Goal: Task Accomplishment & Management: Complete application form

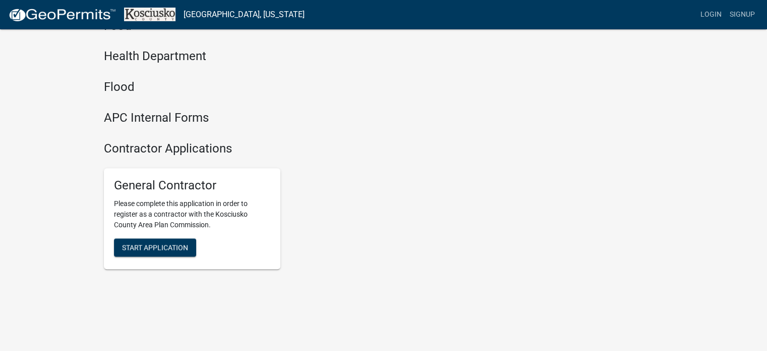
scroll to position [1173, 0]
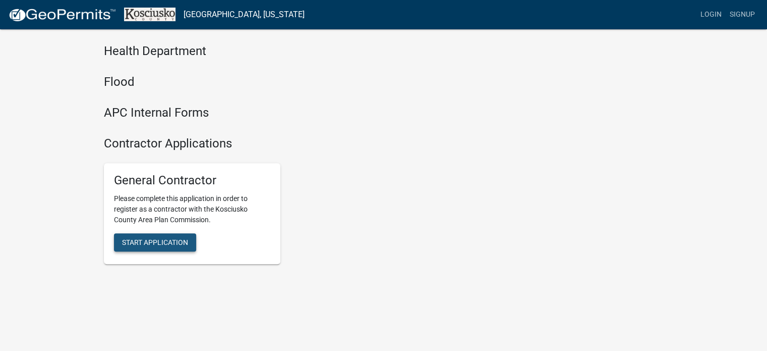
click at [139, 238] on span "Start Application" at bounding box center [155, 242] width 66 height 8
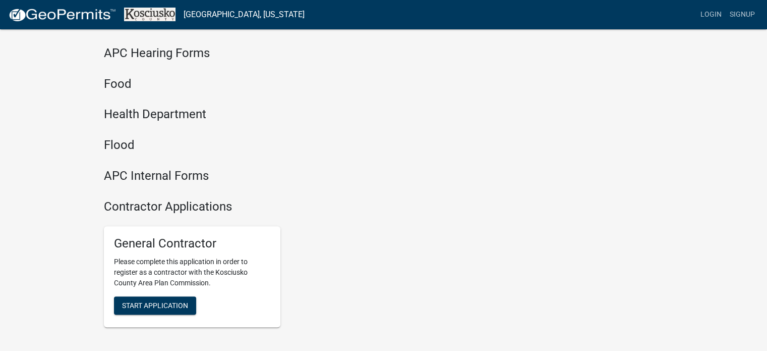
scroll to position [1173, 0]
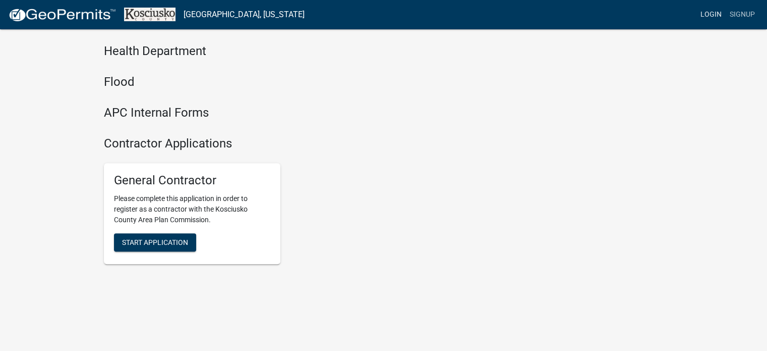
click at [712, 13] on link "Login" at bounding box center [711, 14] width 29 height 19
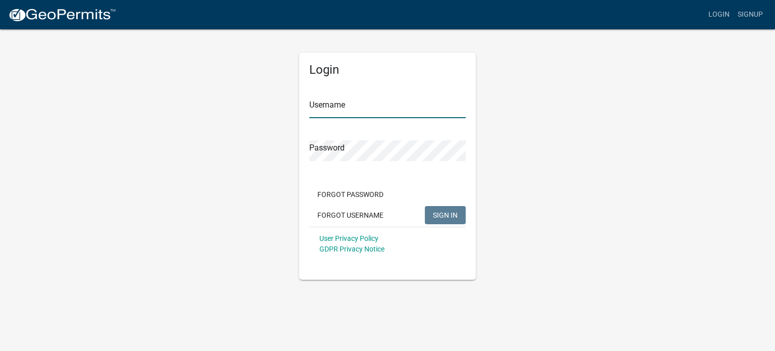
click at [349, 101] on input "Username" at bounding box center [387, 107] width 156 height 21
type input "e"
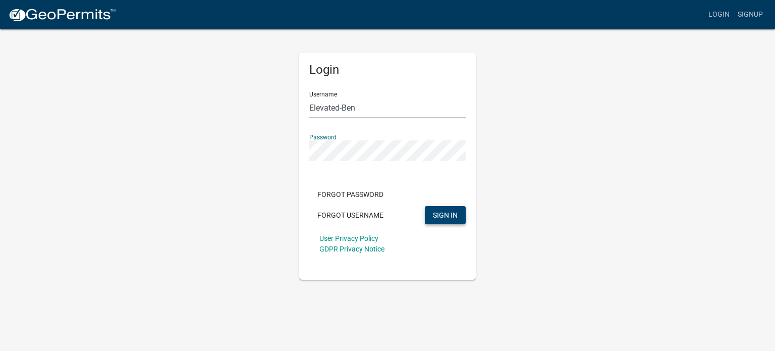
click at [444, 220] on button "SIGN IN" at bounding box center [445, 215] width 41 height 18
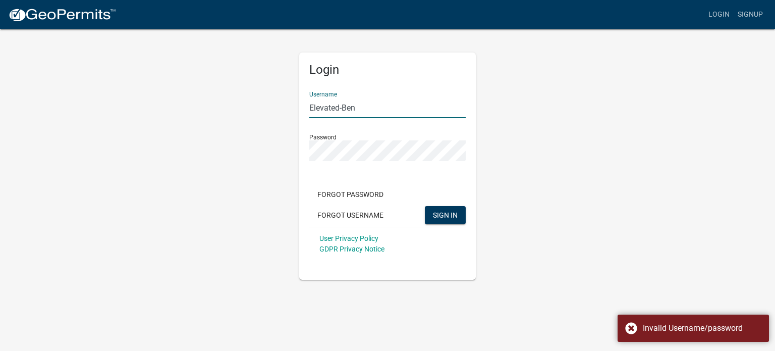
click at [373, 108] on input "Elevated-Ben" at bounding box center [387, 107] width 156 height 21
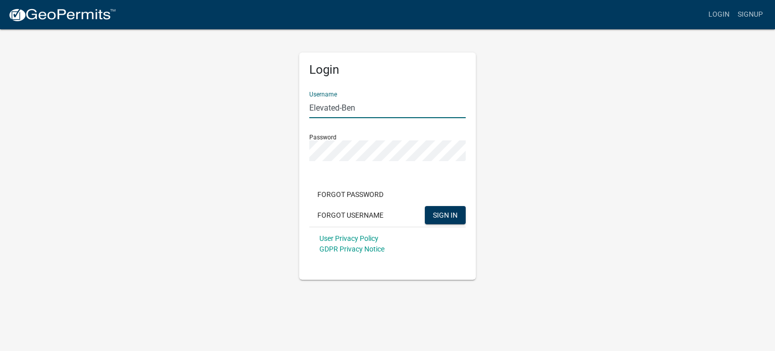
drag, startPoint x: 372, startPoint y: 108, endPoint x: 282, endPoint y: 110, distance: 89.8
click at [282, 110] on div "Login Username Elevated-Ben Password Forgot Password Forgot Username SIGN IN Us…" at bounding box center [387, 153] width 575 height 251
click at [452, 216] on span "SIGN IN" at bounding box center [445, 214] width 25 height 8
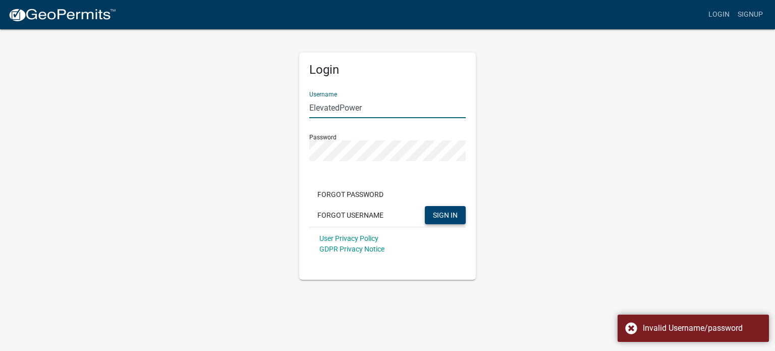
click at [372, 110] on input "ElevatedPower" at bounding box center [387, 107] width 156 height 21
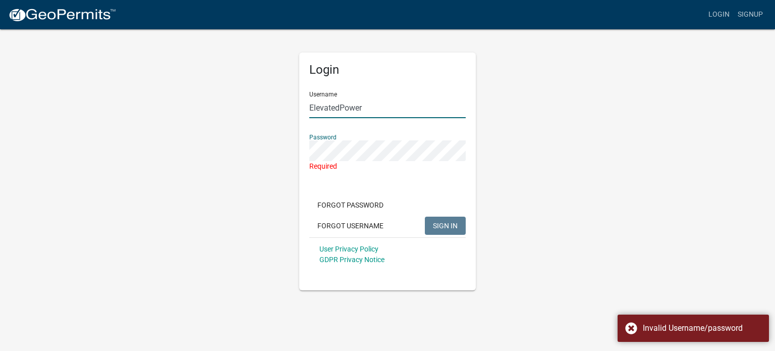
click at [378, 106] on input "ElevatedPower" at bounding box center [387, 107] width 156 height 21
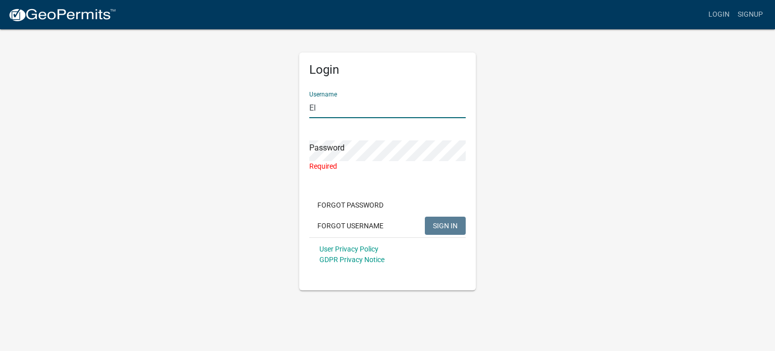
type input "E"
type input "Elevated-Ben"
click at [355, 205] on button "Forgot Password" at bounding box center [350, 205] width 82 height 18
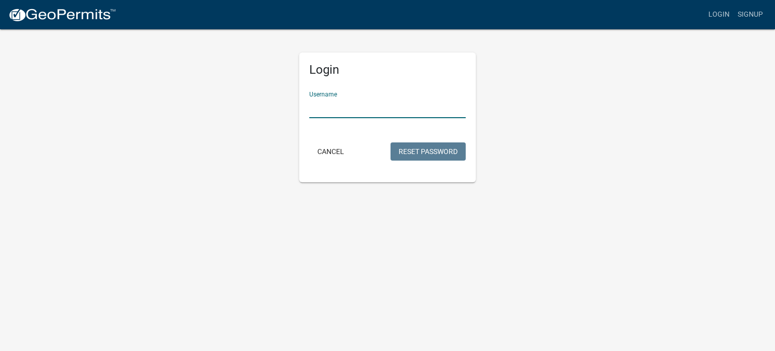
click at [357, 109] on input "Username" at bounding box center [387, 107] width 156 height 21
type input "Elevated_Ben"
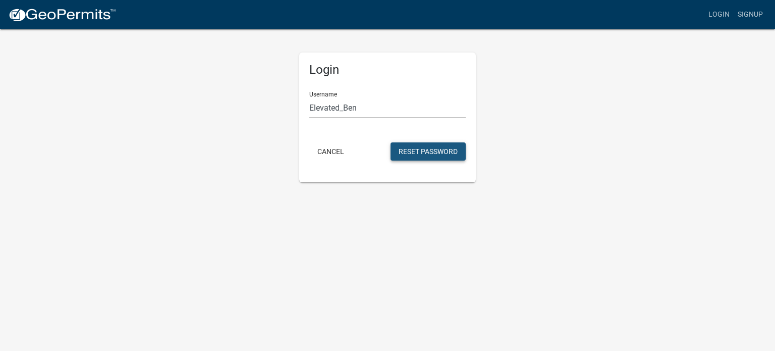
click at [417, 149] on button "Reset Password" at bounding box center [427, 151] width 75 height 18
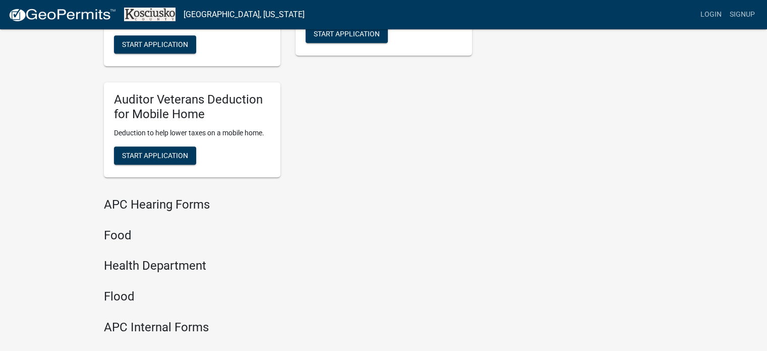
scroll to position [1160, 0]
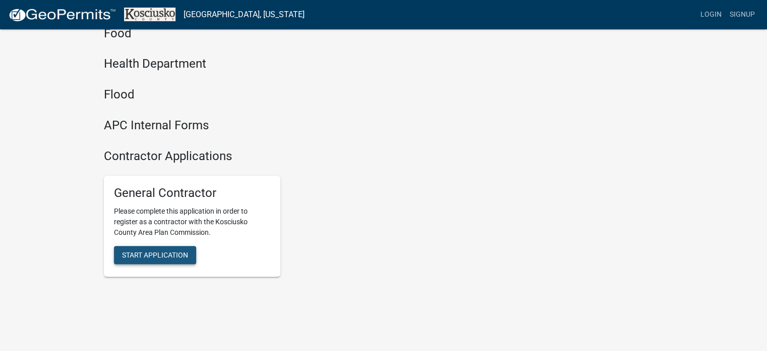
click at [162, 256] on span "Start Application" at bounding box center [155, 255] width 66 height 8
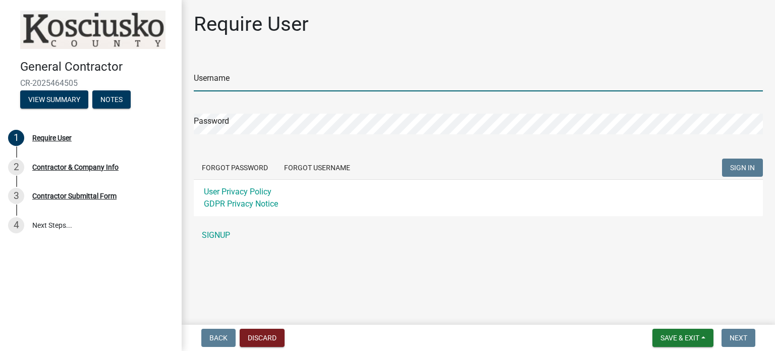
click at [240, 78] on input "Username" at bounding box center [478, 81] width 569 height 21
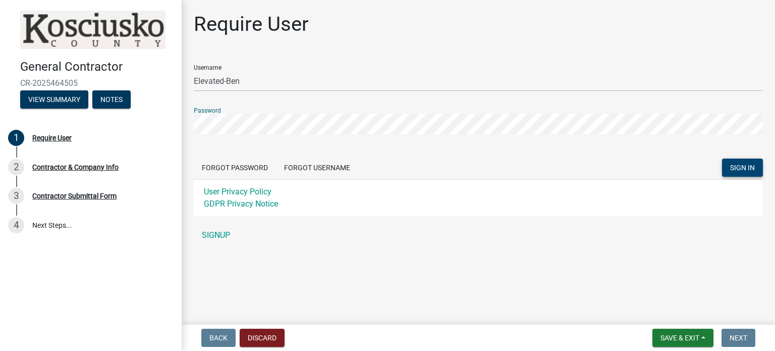
click at [744, 168] on span "SIGN IN" at bounding box center [742, 167] width 25 height 8
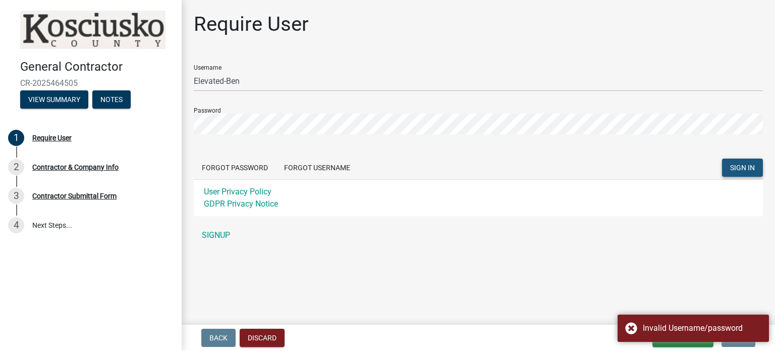
click at [741, 166] on span "SIGN IN" at bounding box center [742, 167] width 25 height 8
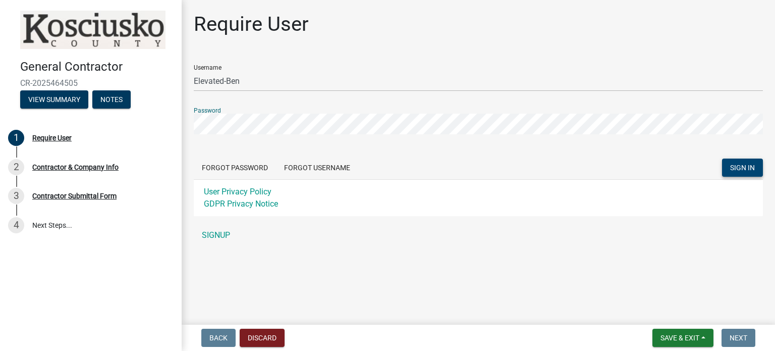
click at [748, 167] on span "SIGN IN" at bounding box center [742, 167] width 25 height 8
click at [741, 167] on span "SIGN IN" at bounding box center [742, 167] width 25 height 8
click at [736, 168] on span "SIGN IN" at bounding box center [742, 167] width 25 height 8
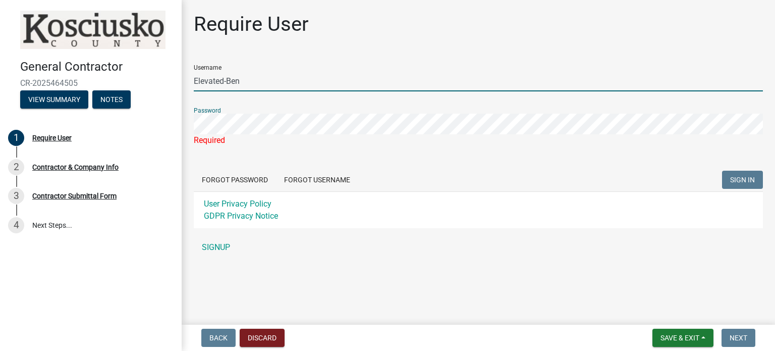
click at [227, 79] on input "Elevated-Ben" at bounding box center [478, 81] width 569 height 21
type input "Elevated_Ben"
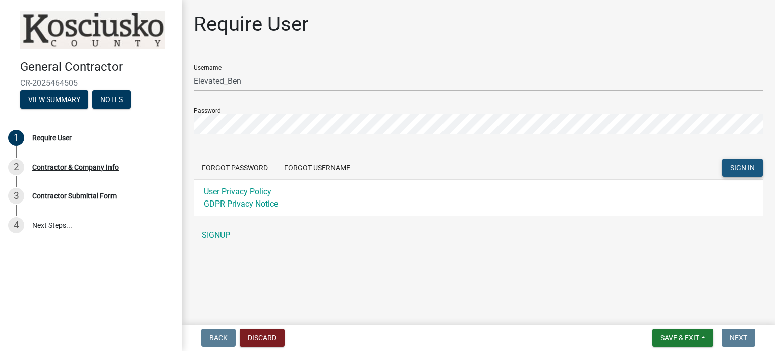
click at [736, 169] on span "SIGN IN" at bounding box center [742, 167] width 25 height 8
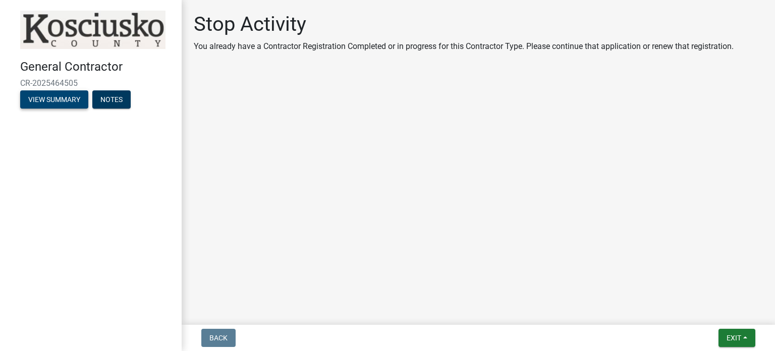
click at [51, 104] on button "View Summary" at bounding box center [54, 99] width 68 height 18
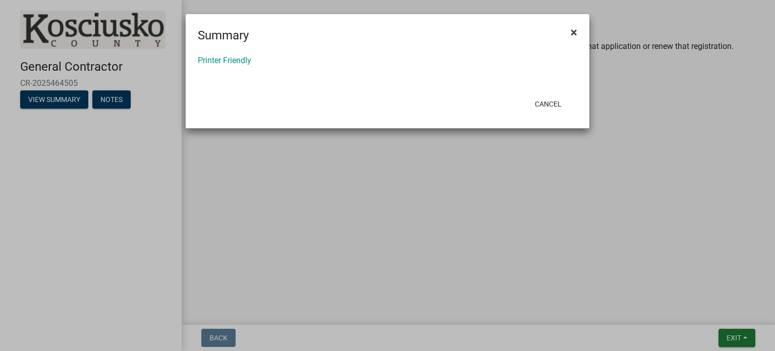
click at [573, 30] on span "×" at bounding box center [573, 32] width 7 height 14
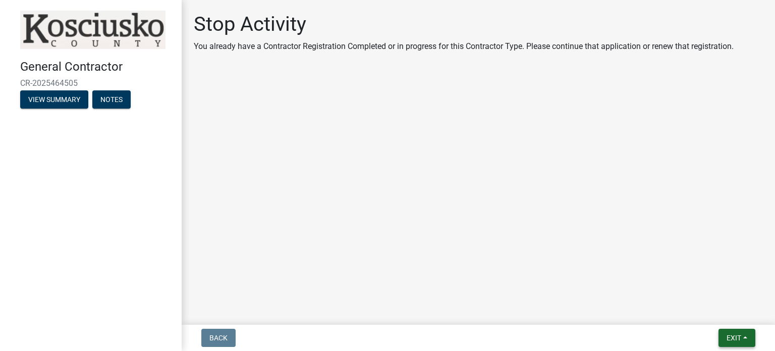
click at [736, 339] on span "Exit" at bounding box center [733, 337] width 15 height 8
click at [694, 314] on button "Save & Exit" at bounding box center [715, 311] width 81 height 24
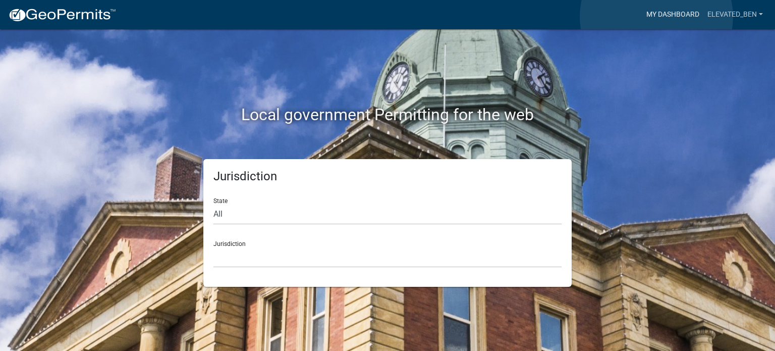
click at [656, 17] on link "My Dashboard" at bounding box center [672, 14] width 61 height 19
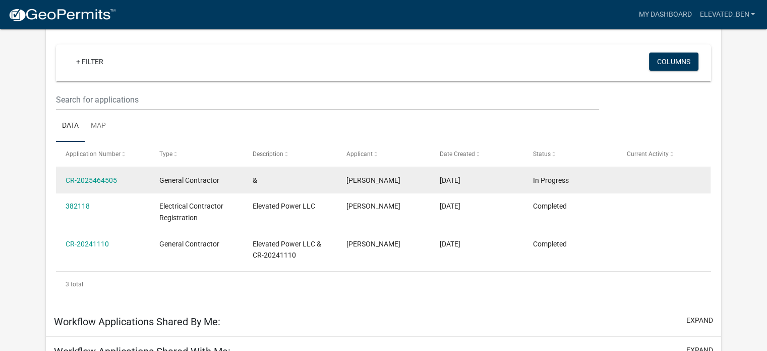
scroll to position [83, 0]
click at [93, 179] on link "CR-2025464505" at bounding box center [91, 180] width 51 height 8
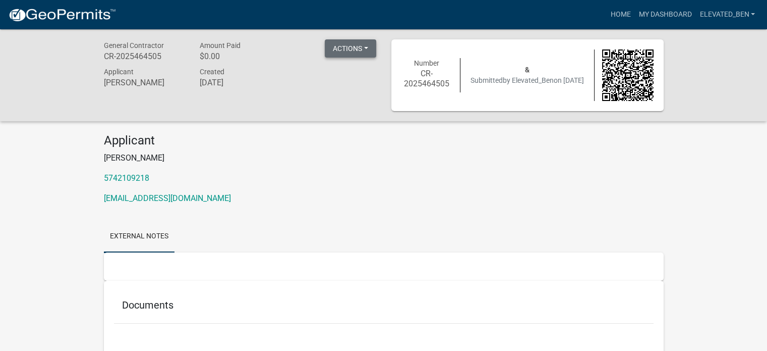
click at [366, 46] on button "Actions" at bounding box center [350, 48] width 51 height 18
click at [284, 71] on div "Created August 15, 2025" at bounding box center [240, 79] width 96 height 26
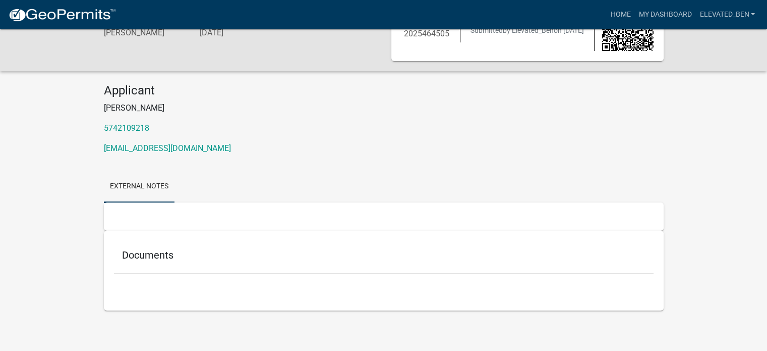
scroll to position [51, 0]
click at [141, 250] on h5 "Documents" at bounding box center [384, 253] width 524 height 12
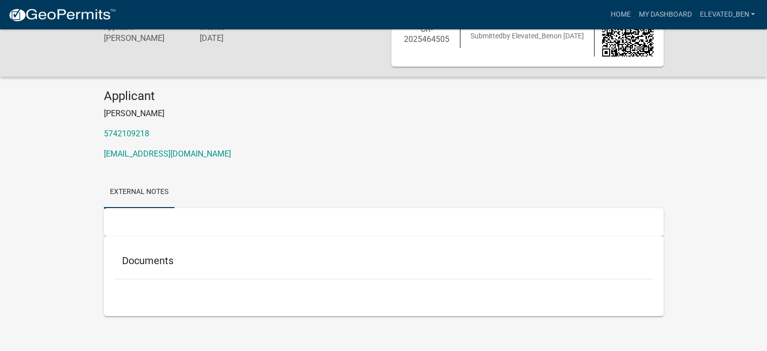
scroll to position [0, 0]
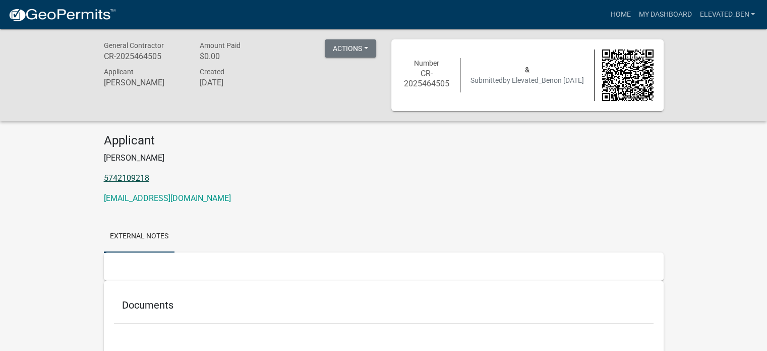
click at [137, 177] on link "5742109218" at bounding box center [126, 178] width 45 height 10
drag, startPoint x: 507, startPoint y: 157, endPoint x: 526, endPoint y: 153, distance: 19.7
click at [507, 157] on p "[PERSON_NAME]" at bounding box center [384, 158] width 560 height 12
click at [127, 176] on link "5742109218" at bounding box center [126, 178] width 45 height 10
click at [345, 46] on button "Actions" at bounding box center [350, 48] width 51 height 18
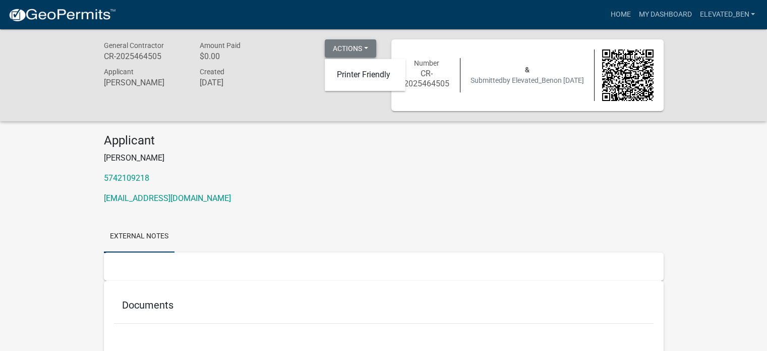
click at [345, 46] on button "Actions" at bounding box center [350, 48] width 51 height 18
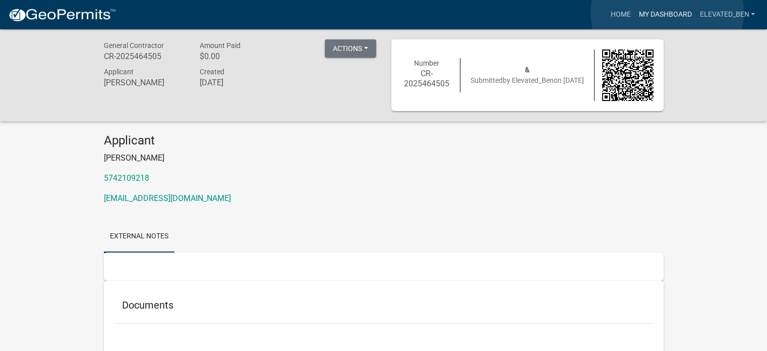
click at [667, 12] on link "My Dashboard" at bounding box center [664, 14] width 61 height 19
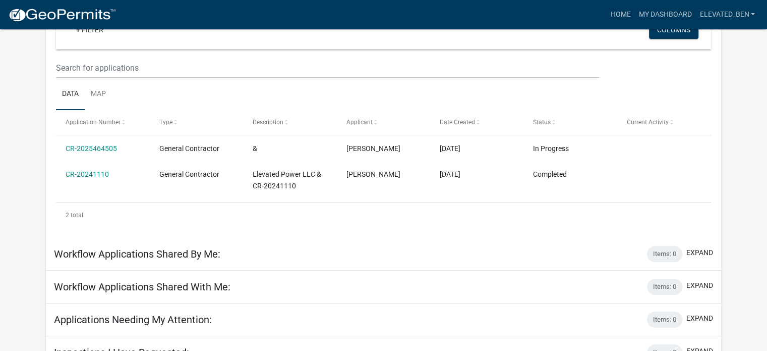
scroll to position [133, 0]
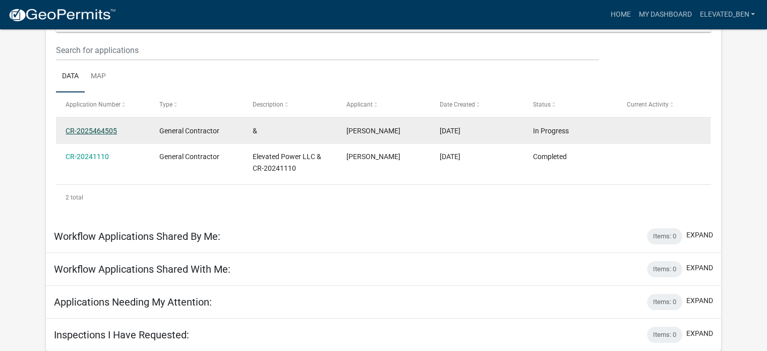
click at [90, 129] on link "CR-2025464505" at bounding box center [91, 131] width 51 height 8
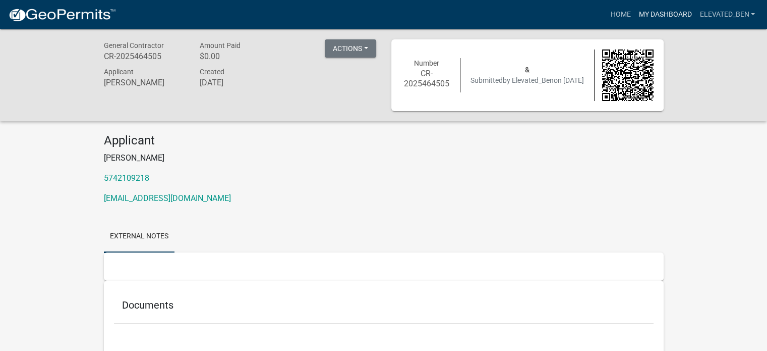
click at [642, 15] on link "My Dashboard" at bounding box center [664, 14] width 61 height 19
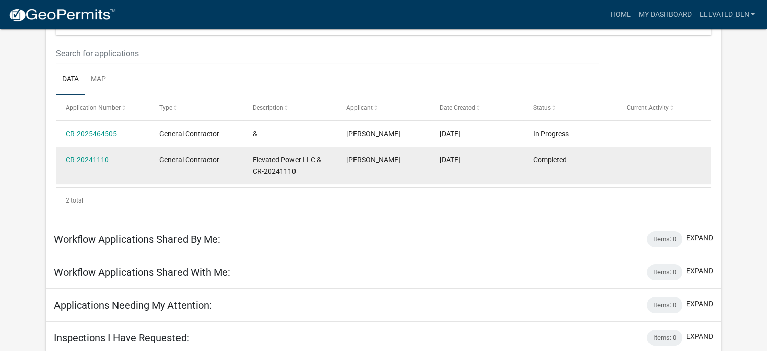
scroll to position [133, 0]
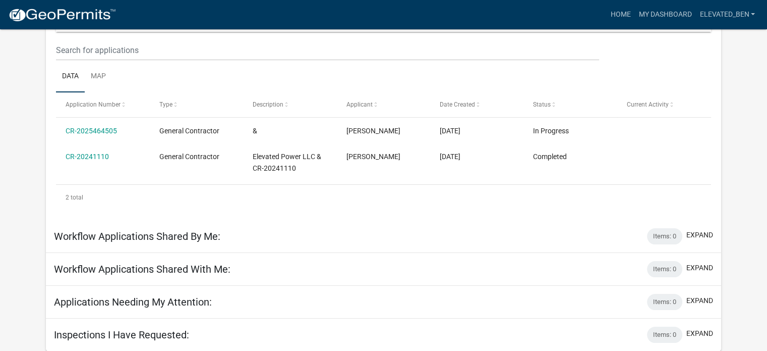
click at [196, 302] on h5 "Applications Needing My Attention:" at bounding box center [133, 302] width 158 height 12
click at [238, 302] on div "Applications Needing My Attention: Items: 0 expand" at bounding box center [383, 301] width 675 height 33
click at [698, 301] on button "expand" at bounding box center [699, 300] width 27 height 11
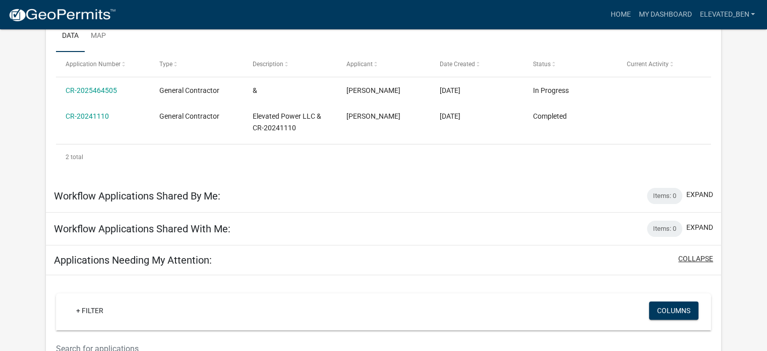
scroll to position [284, 0]
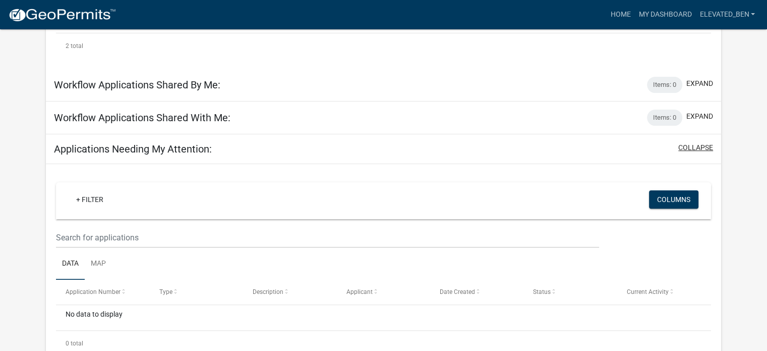
click at [690, 149] on button "collapse" at bounding box center [695, 147] width 35 height 11
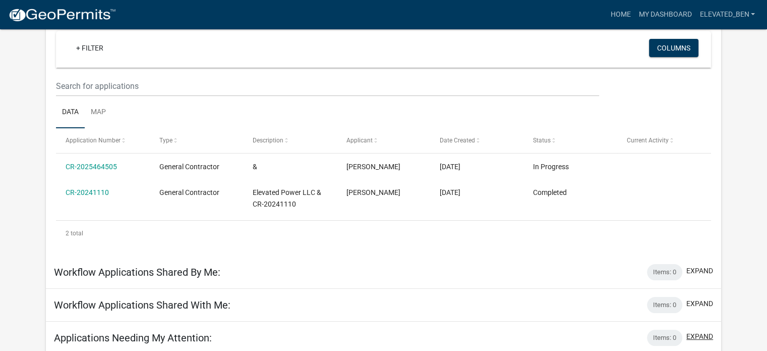
scroll to position [133, 0]
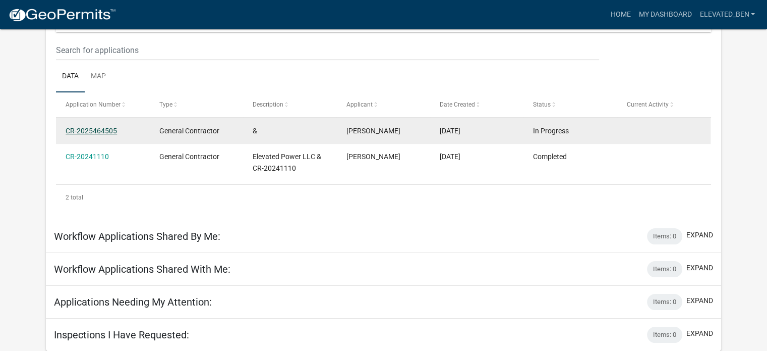
click at [95, 131] on link "CR-2025464505" at bounding box center [91, 131] width 51 height 8
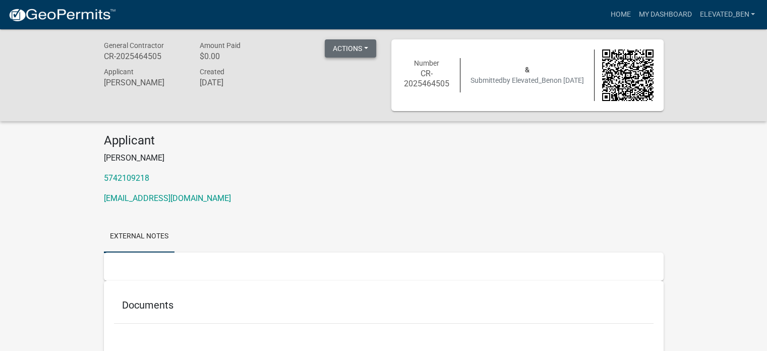
click at [363, 48] on button "Actions" at bounding box center [350, 48] width 51 height 18
click at [347, 76] on link "Printer Friendly" at bounding box center [365, 75] width 81 height 24
click at [333, 171] on div "Applicant [PERSON_NAME] 5742109218 [EMAIL_ADDRESS][DOMAIN_NAME]" at bounding box center [383, 172] width 575 height 79
click at [724, 11] on link "Elevated_Ben" at bounding box center [728, 14] width 64 height 19
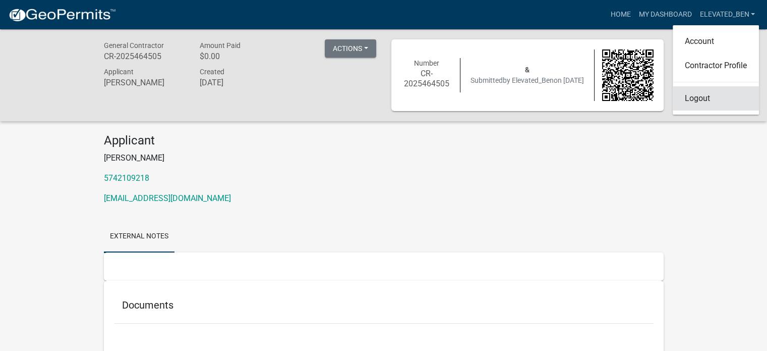
click at [695, 98] on link "Logout" at bounding box center [716, 98] width 86 height 24
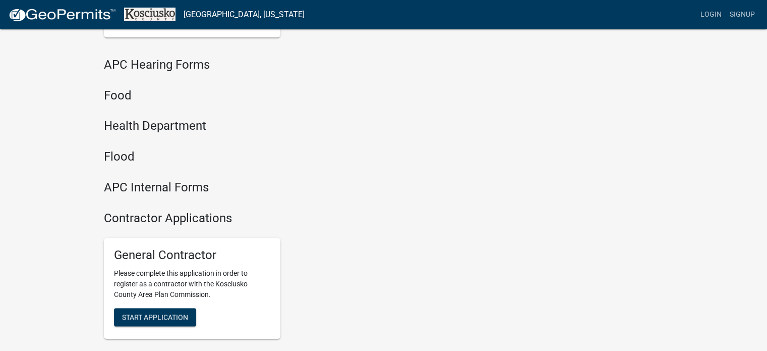
scroll to position [1173, 0]
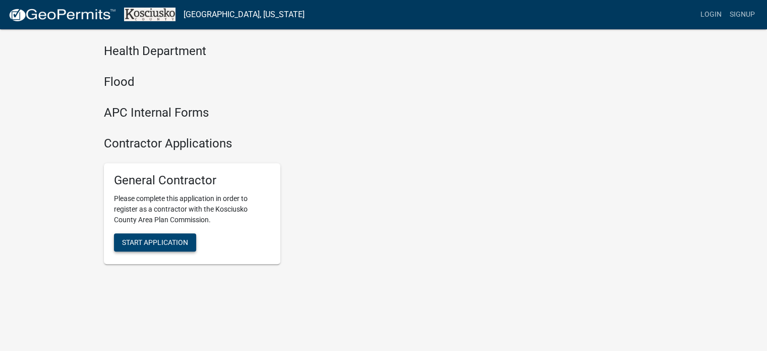
click at [143, 245] on span "Start Application" at bounding box center [155, 242] width 66 height 8
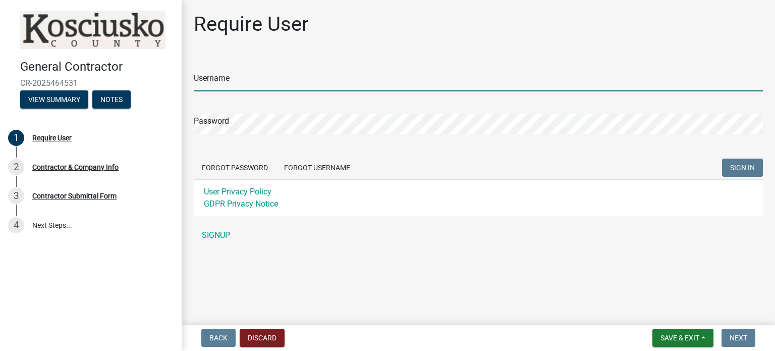
type input "Elevated_Ben"
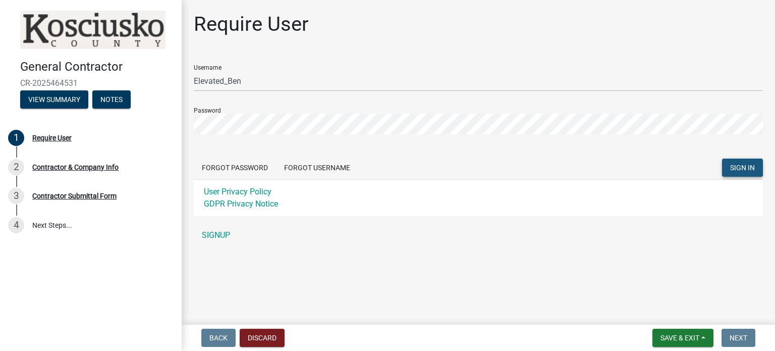
click at [736, 166] on span "SIGN IN" at bounding box center [742, 167] width 25 height 8
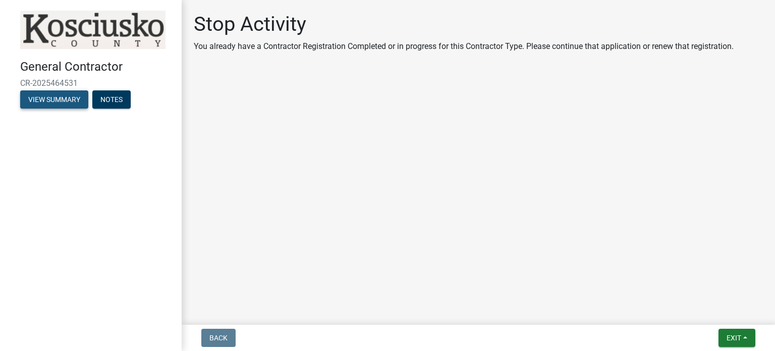
click at [66, 97] on button "View Summary" at bounding box center [54, 99] width 68 height 18
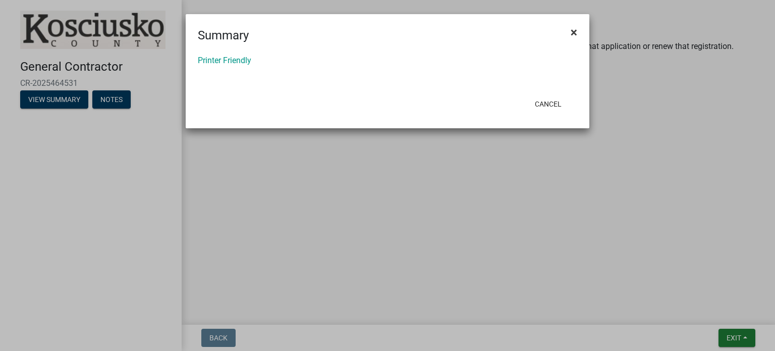
click at [573, 32] on span "×" at bounding box center [573, 32] width 7 height 14
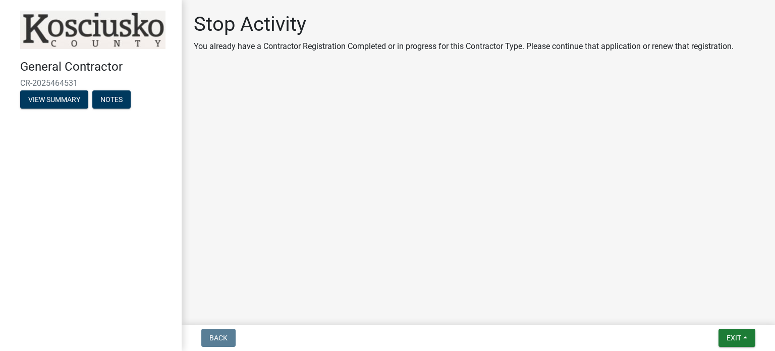
click at [61, 86] on span "CR-2025464531" at bounding box center [90, 83] width 141 height 10
click at [60, 82] on span "CR-2025464531" at bounding box center [90, 83] width 141 height 10
click at [737, 334] on span "Exit" at bounding box center [733, 337] width 15 height 8
click at [355, 215] on main "Stop Activity You already have a Contractor Registration Completed or in progre…" at bounding box center [478, 160] width 593 height 320
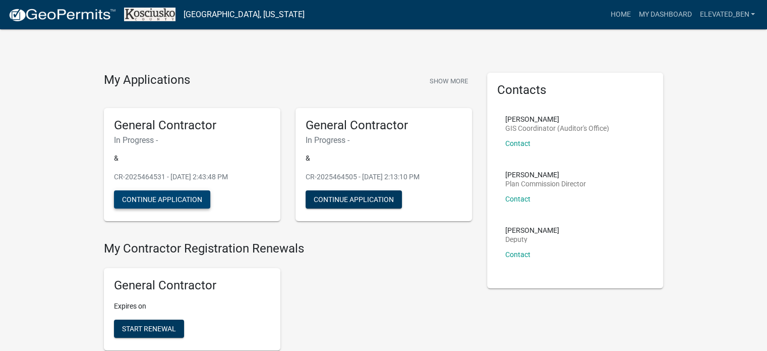
click at [180, 199] on button "Continue Application" at bounding box center [162, 199] width 96 height 18
click at [351, 199] on button "Continue Application" at bounding box center [354, 199] width 96 height 18
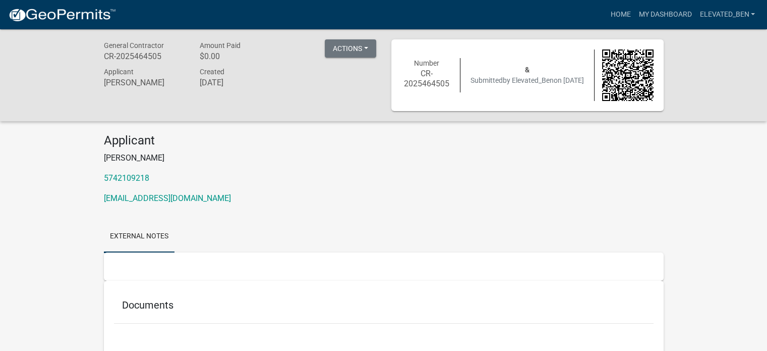
click at [533, 81] on span "Submitted by Elevated_Ben on [DATE]" at bounding box center [527, 80] width 113 height 8
click at [410, 75] on h6 "CR-2025464505" at bounding box center [426, 78] width 51 height 19
click at [639, 70] on img at bounding box center [627, 74] width 51 height 51
click at [204, 169] on div "Applicant [PERSON_NAME] 5742109218 [EMAIL_ADDRESS][DOMAIN_NAME]" at bounding box center [383, 172] width 575 height 79
click at [142, 196] on link "[EMAIL_ADDRESS][DOMAIN_NAME]" at bounding box center [167, 198] width 127 height 10
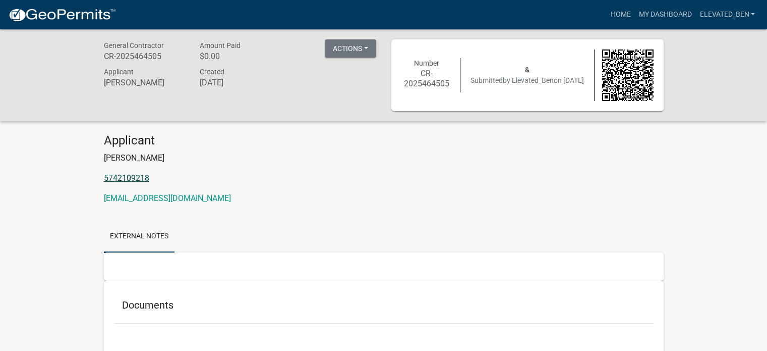
click at [120, 177] on link "5742109218" at bounding box center [126, 178] width 45 height 10
click at [566, 189] on div "Applicant [PERSON_NAME] 5742109218 [EMAIL_ADDRESS][DOMAIN_NAME]" at bounding box center [383, 172] width 575 height 79
click at [204, 75] on span "Created" at bounding box center [211, 72] width 25 height 8
click at [142, 54] on h6 "CR-2025464505" at bounding box center [144, 56] width 81 height 10
click at [137, 47] on span "General Contractor" at bounding box center [134, 45] width 60 height 8
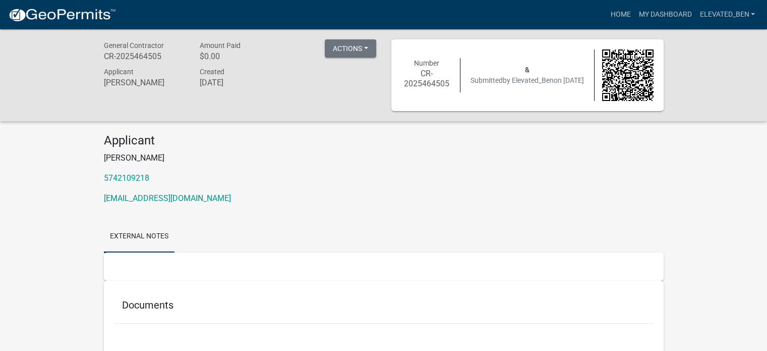
click at [117, 81] on h6 "[PERSON_NAME]" at bounding box center [144, 83] width 81 height 10
click at [627, 85] on img at bounding box center [627, 74] width 51 height 51
click at [530, 65] on div "& Submitted by Elevated_Ben on [DATE]" at bounding box center [527, 75] width 134 height 21
click at [617, 16] on link "Home" at bounding box center [620, 14] width 28 height 19
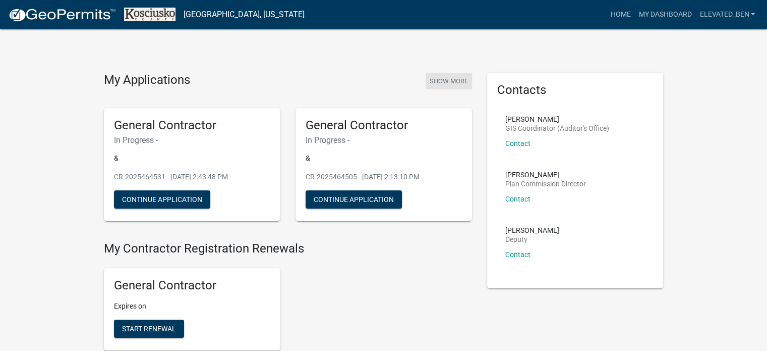
click at [442, 82] on button "Show More" at bounding box center [449, 81] width 46 height 17
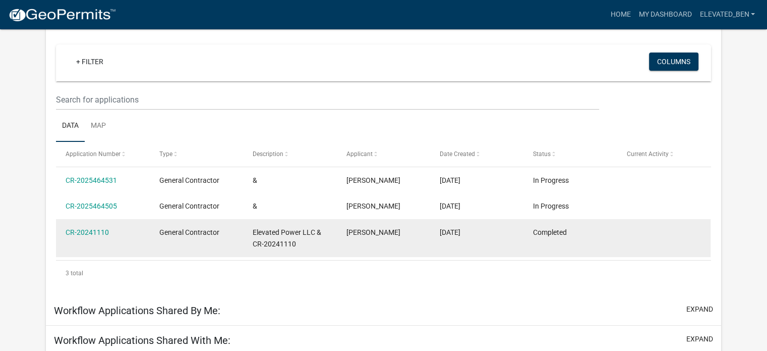
scroll to position [83, 0]
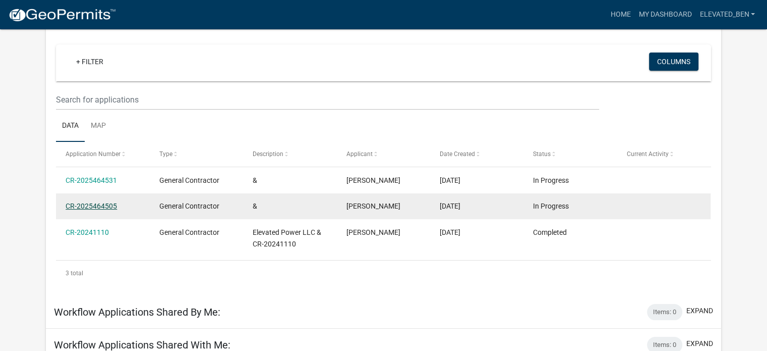
click at [96, 206] on link "CR-2025464505" at bounding box center [91, 206] width 51 height 8
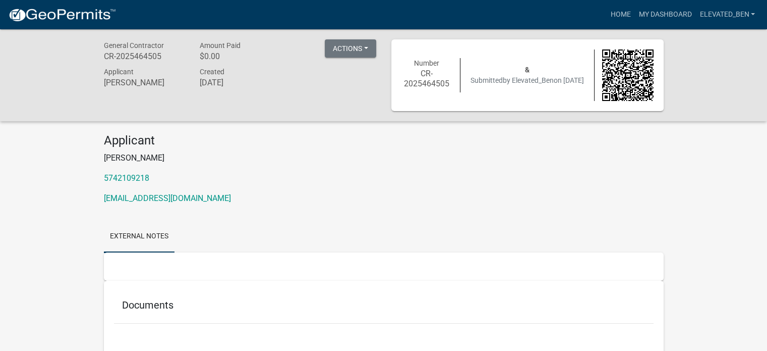
click at [143, 48] on span "General Contractor" at bounding box center [134, 45] width 60 height 8
click at [101, 81] on div "Applicant [PERSON_NAME]" at bounding box center [144, 79] width 96 height 26
click at [219, 37] on div "General Contractor CR-2025464505 Amount Paid $0.00 Actions Printer Friendly App…" at bounding box center [383, 75] width 767 height 92
click at [214, 79] on h6 "[DATE]" at bounding box center [239, 83] width 81 height 10
click at [346, 51] on button "Actions" at bounding box center [350, 48] width 51 height 18
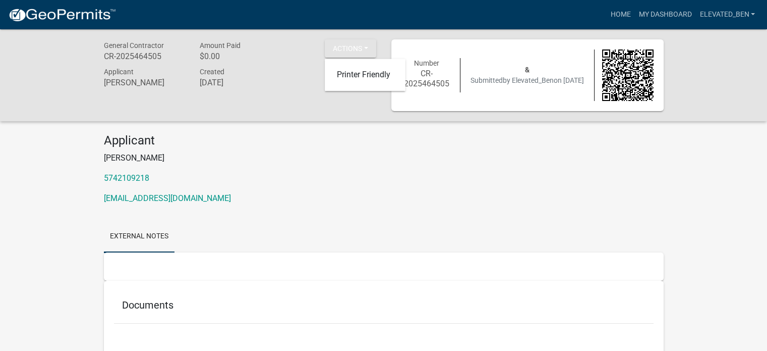
drag, startPoint x: 348, startPoint y: 161, endPoint x: 354, endPoint y: 153, distance: 10.1
click at [349, 161] on p "[PERSON_NAME]" at bounding box center [384, 158] width 560 height 12
click at [419, 76] on h6 "CR-2025464505" at bounding box center [426, 78] width 51 height 19
click at [519, 78] on span "by Elevated_Ben" at bounding box center [528, 80] width 51 height 8
click at [614, 79] on img at bounding box center [627, 74] width 51 height 51
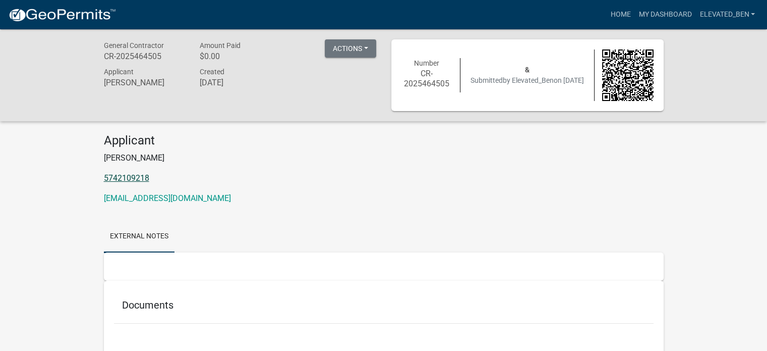
click at [146, 175] on link "5742109218" at bounding box center [126, 178] width 45 height 10
drag, startPoint x: 530, startPoint y: 200, endPoint x: 484, endPoint y: 192, distance: 46.7
click at [530, 200] on p "[EMAIL_ADDRESS][DOMAIN_NAME]" at bounding box center [384, 198] width 560 height 12
click at [111, 203] on link "[EMAIL_ADDRESS][DOMAIN_NAME]" at bounding box center [167, 198] width 127 height 10
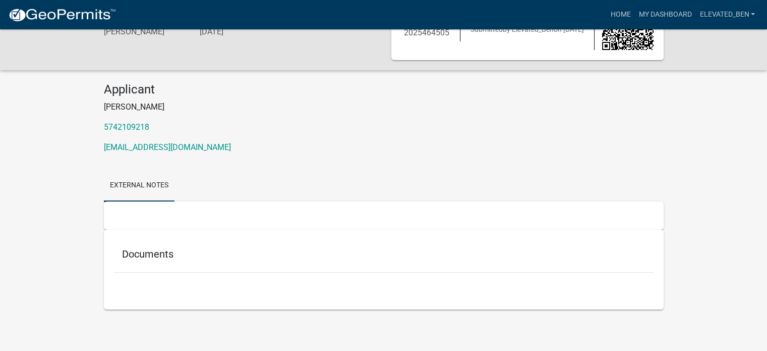
scroll to position [51, 0]
drag, startPoint x: 154, startPoint y: 250, endPoint x: 156, endPoint y: 202, distance: 48.0
click at [154, 250] on h5 "Documents" at bounding box center [384, 253] width 524 height 12
click at [162, 192] on link "External Notes" at bounding box center [139, 185] width 71 height 32
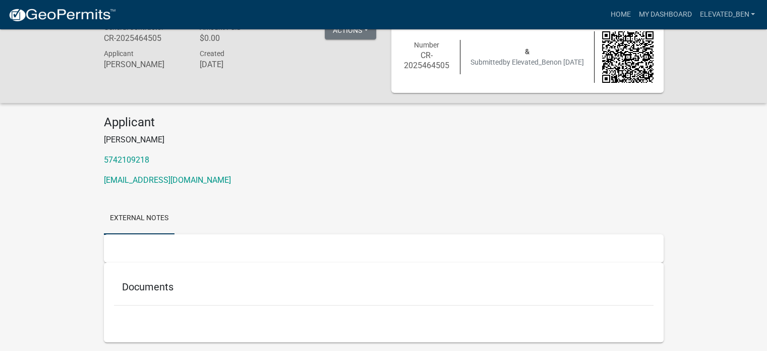
scroll to position [1, 0]
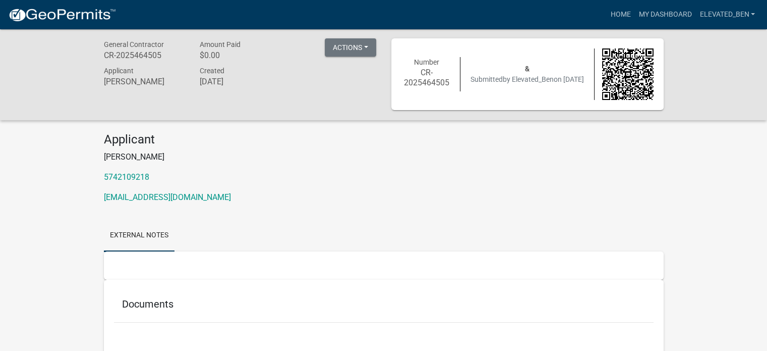
click at [254, 222] on ul "External Notes" at bounding box center [384, 235] width 560 height 32
click at [708, 15] on link "Elevated_Ben" at bounding box center [728, 14] width 64 height 19
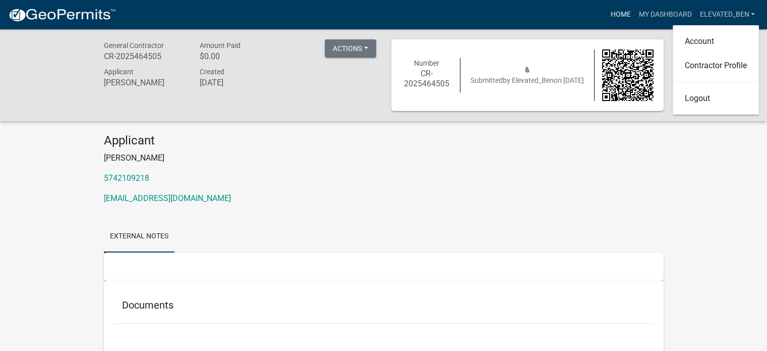
click at [619, 14] on link "Home" at bounding box center [620, 14] width 28 height 19
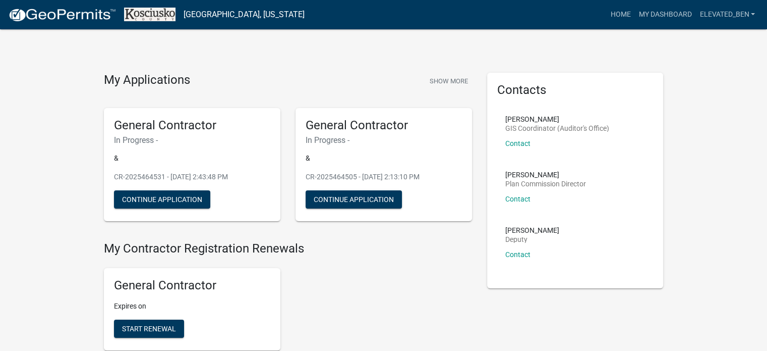
drag, startPoint x: 159, startPoint y: 198, endPoint x: 341, endPoint y: 333, distance: 227.1
click at [341, 333] on div "General Contractor Expires on Start Renewal" at bounding box center [287, 309] width 383 height 98
click at [622, 13] on link "Home" at bounding box center [620, 14] width 28 height 19
click at [616, 15] on link "Home" at bounding box center [620, 14] width 28 height 19
click at [616, 14] on link "Home" at bounding box center [620, 14] width 28 height 19
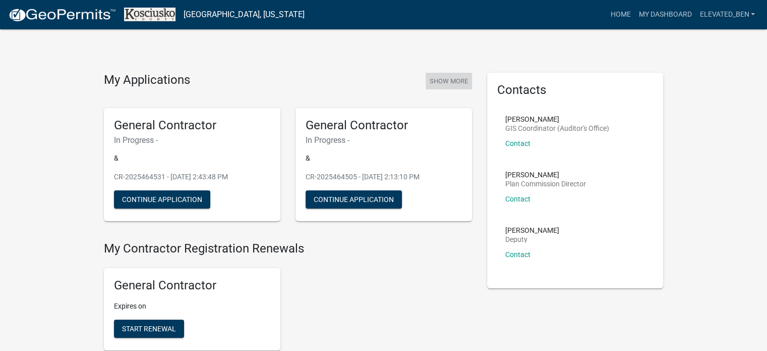
click at [456, 78] on button "Show More" at bounding box center [449, 81] width 46 height 17
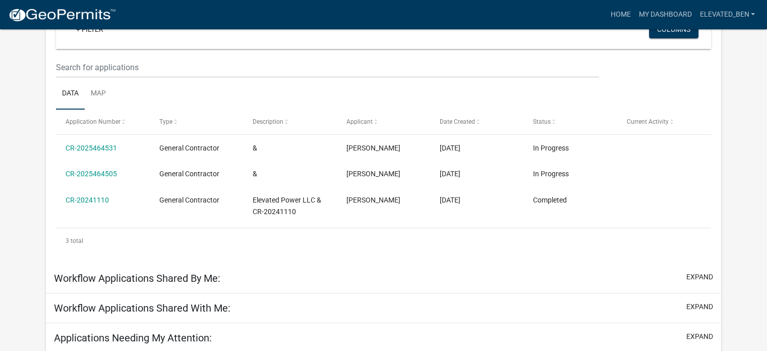
scroll to position [151, 0]
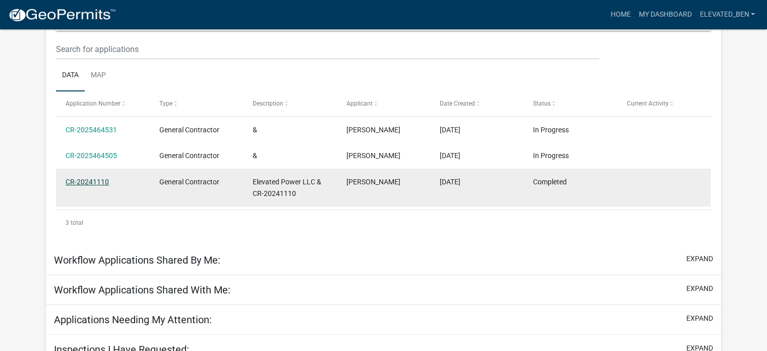
click at [96, 180] on link "CR-20241110" at bounding box center [87, 182] width 43 height 8
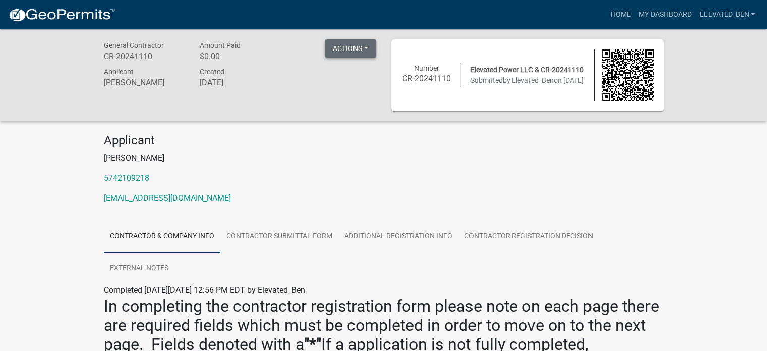
click at [367, 48] on button "Actions" at bounding box center [350, 48] width 51 height 18
click at [348, 156] on p "[PERSON_NAME]" at bounding box center [384, 158] width 560 height 12
click at [646, 12] on link "My Dashboard" at bounding box center [664, 14] width 61 height 19
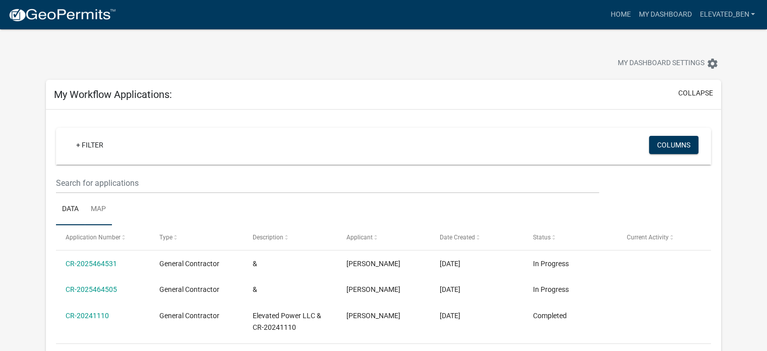
click at [100, 208] on link "Map" at bounding box center [98, 209] width 27 height 32
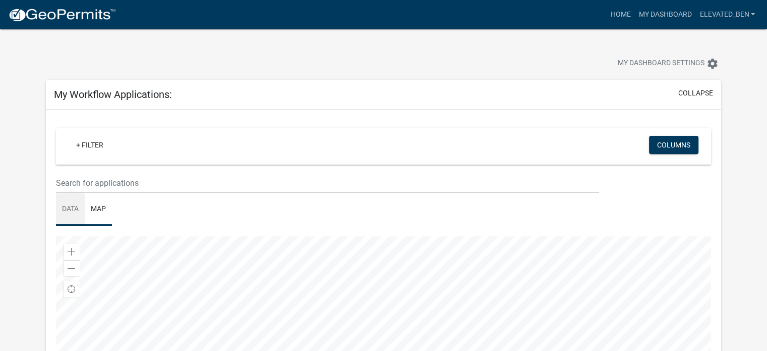
click at [68, 205] on link "Data" at bounding box center [70, 209] width 29 height 32
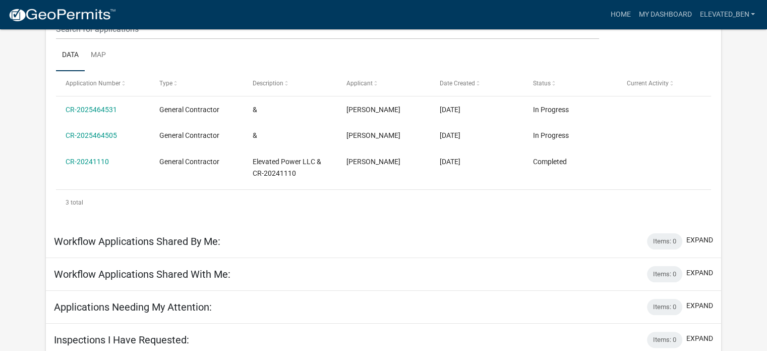
scroll to position [158, 0]
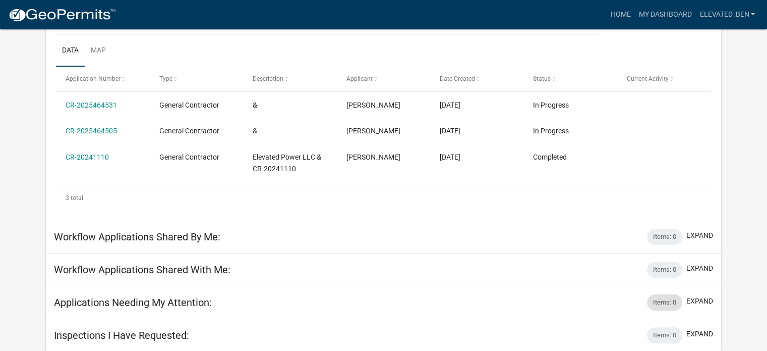
click at [656, 304] on div "Items: 0" at bounding box center [664, 302] width 35 height 16
click at [700, 298] on button "expand" at bounding box center [699, 301] width 27 height 11
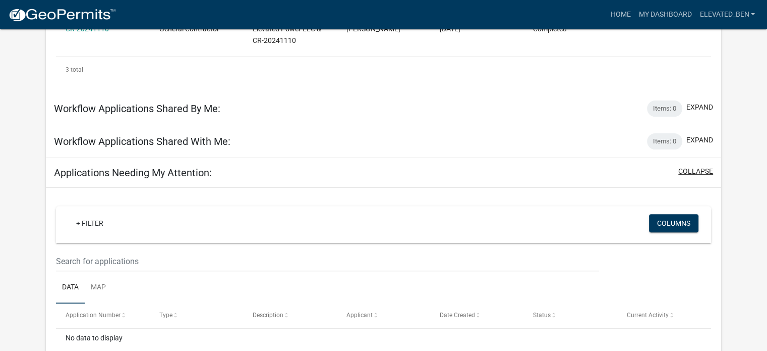
scroll to position [310, 0]
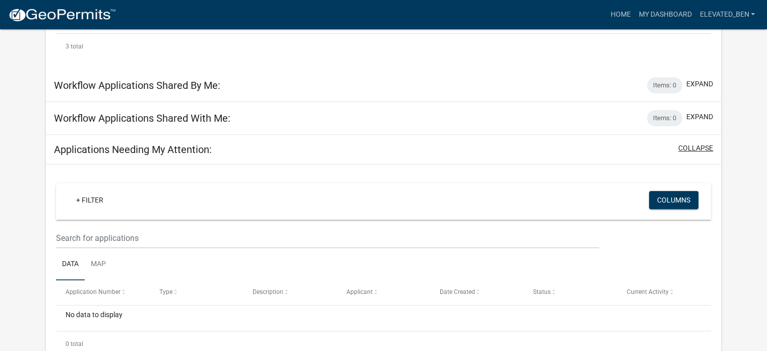
click at [689, 147] on button "collapse" at bounding box center [695, 148] width 35 height 11
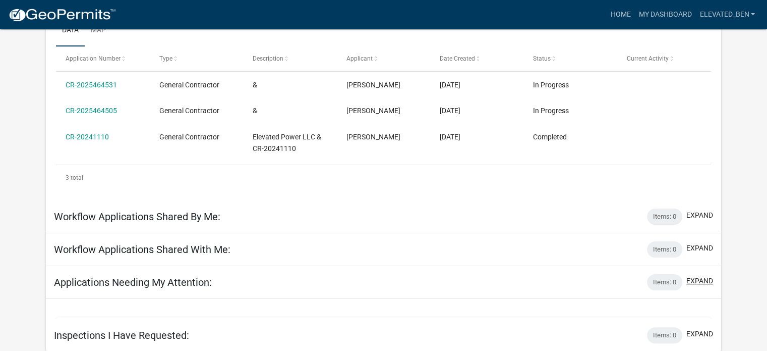
scroll to position [158, 0]
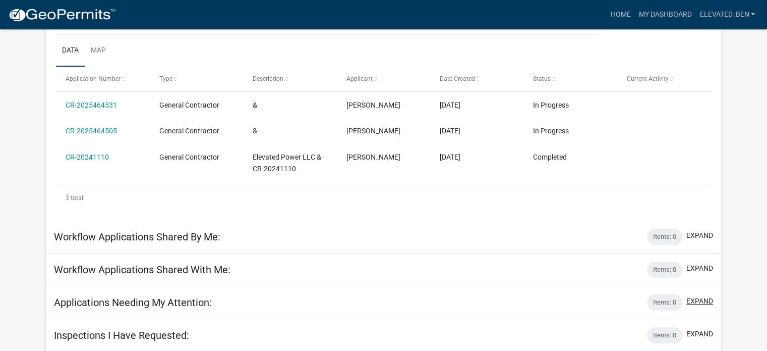
click at [697, 299] on button "expand" at bounding box center [699, 301] width 27 height 11
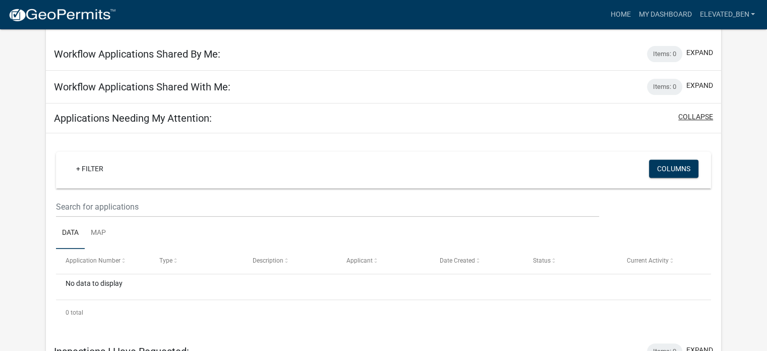
scroll to position [357, 0]
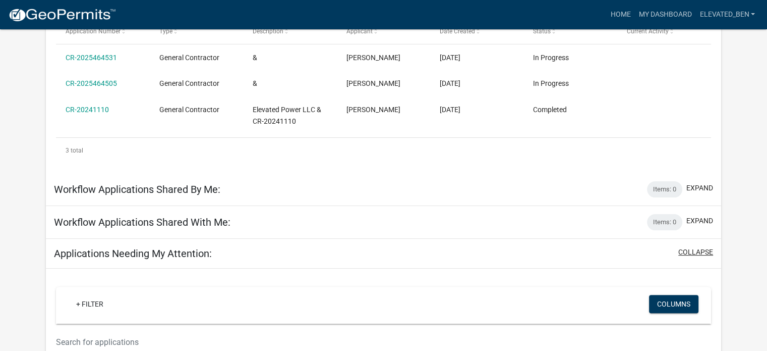
click at [694, 252] on button "collapse" at bounding box center [695, 252] width 35 height 11
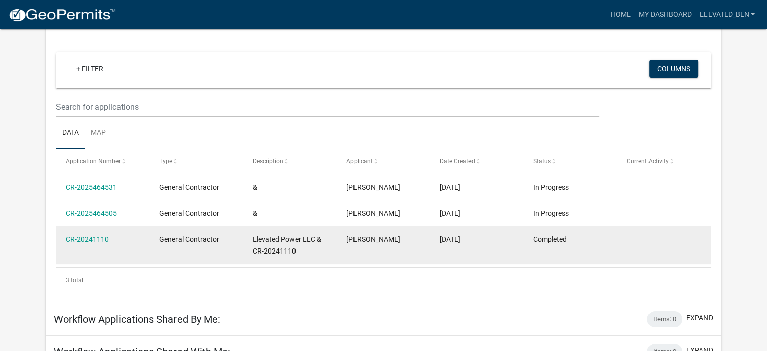
scroll to position [57, 0]
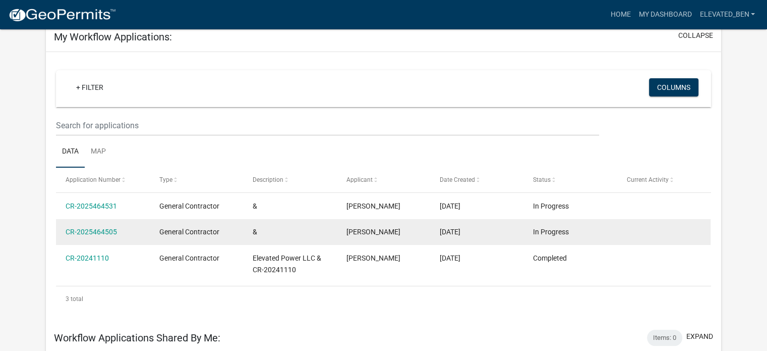
click at [649, 233] on datatable-body-cell at bounding box center [663, 232] width 93 height 26
click at [106, 232] on link "CR-2025464505" at bounding box center [91, 231] width 51 height 8
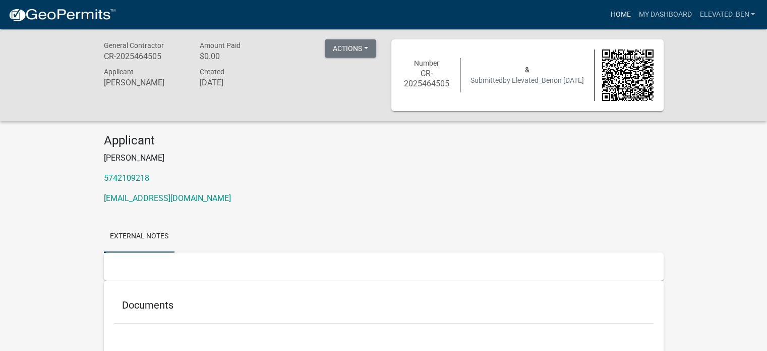
click at [619, 15] on link "Home" at bounding box center [620, 14] width 28 height 19
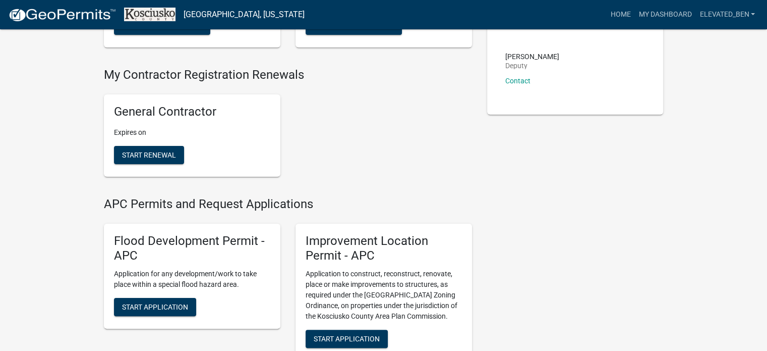
scroll to position [112, 0]
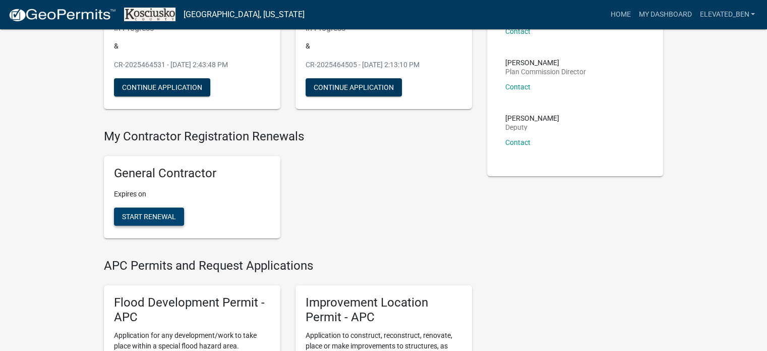
click at [158, 214] on span "Start Renewal" at bounding box center [149, 216] width 54 height 8
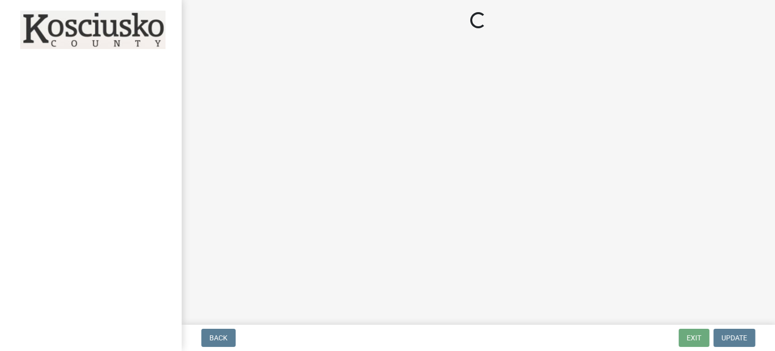
select select "IN"
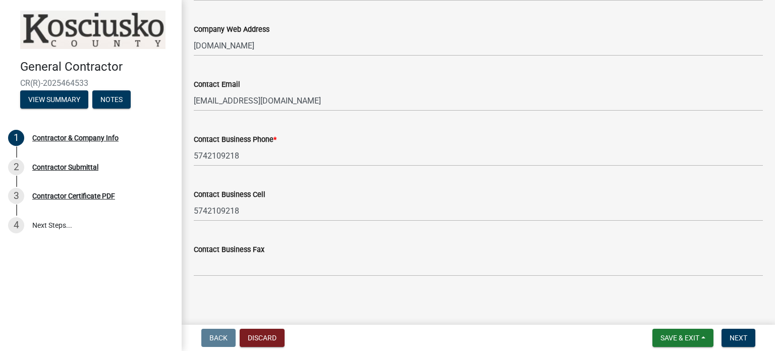
scroll to position [558, 0]
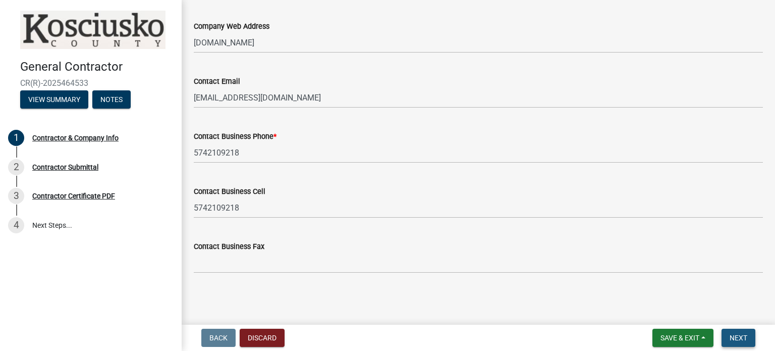
click at [734, 338] on span "Next" at bounding box center [738, 337] width 18 height 8
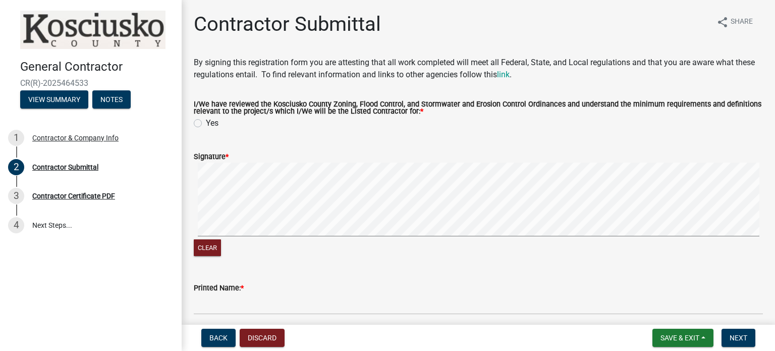
click at [206, 122] on label "Yes" at bounding box center [212, 123] width 13 height 12
click at [206, 122] on input "Yes" at bounding box center [209, 120] width 7 height 7
radio input "true"
click at [208, 246] on button "Clear" at bounding box center [207, 247] width 27 height 17
click at [208, 267] on wm-data-entity-input-list "By signing this registration form you are attesting that all work completed wil…" at bounding box center [478, 216] width 569 height 320
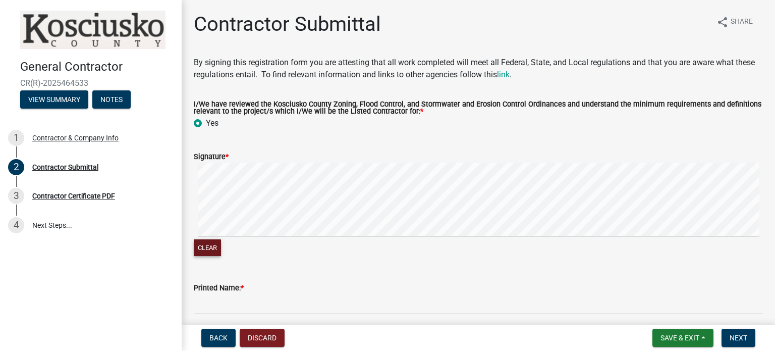
click at [212, 251] on button "Clear" at bounding box center [207, 247] width 27 height 17
click at [207, 269] on wm-data-entity-input-list "By signing this registration form you are attesting that all work completed wil…" at bounding box center [478, 216] width 569 height 320
click at [215, 249] on button "Clear" at bounding box center [207, 247] width 27 height 17
click at [194, 262] on wm-data-entity-input "Signature * Clear" at bounding box center [478, 202] width 569 height 129
click at [210, 250] on button "Clear" at bounding box center [207, 247] width 27 height 17
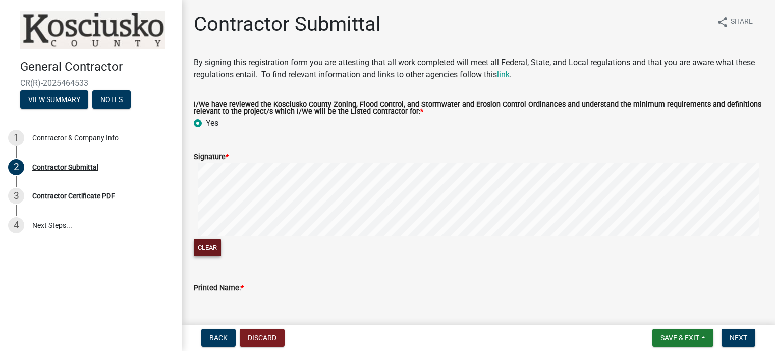
click at [204, 253] on div "Clear" at bounding box center [478, 209] width 569 height 95
click at [211, 245] on button "Clear" at bounding box center [207, 247] width 27 height 17
click at [213, 248] on button "Clear" at bounding box center [207, 247] width 27 height 17
click at [204, 249] on button "Clear" at bounding box center [207, 247] width 27 height 17
click at [217, 240] on div "Clear" at bounding box center [478, 209] width 569 height 95
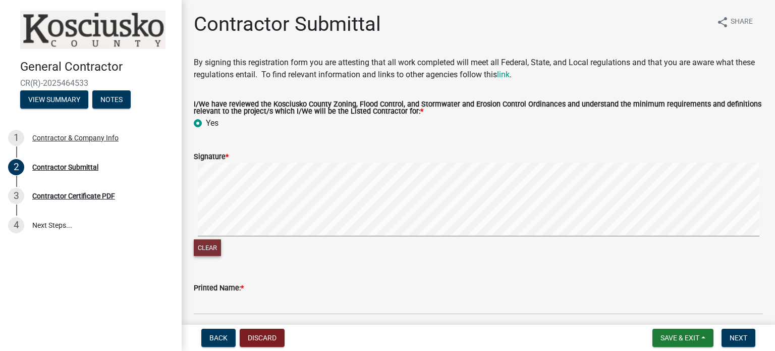
click at [211, 247] on button "Clear" at bounding box center [207, 247] width 27 height 17
click at [206, 245] on button "Clear" at bounding box center [207, 247] width 27 height 17
click at [299, 261] on wm-data-entity-input "Signature * Clear" at bounding box center [478, 202] width 569 height 129
click at [210, 251] on button "Clear" at bounding box center [207, 247] width 27 height 17
click at [210, 250] on button "Clear" at bounding box center [207, 247] width 27 height 17
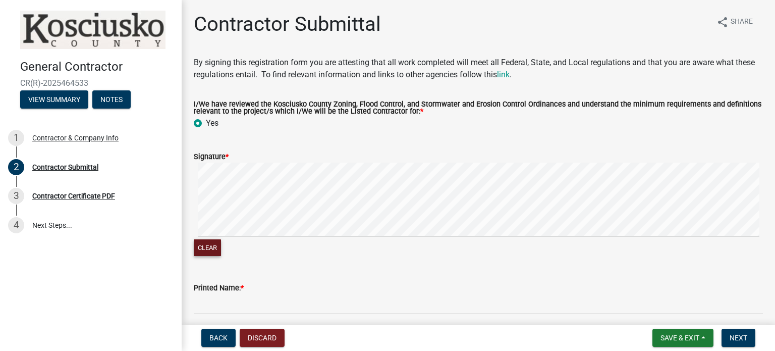
click at [210, 248] on button "Clear" at bounding box center [207, 247] width 27 height 17
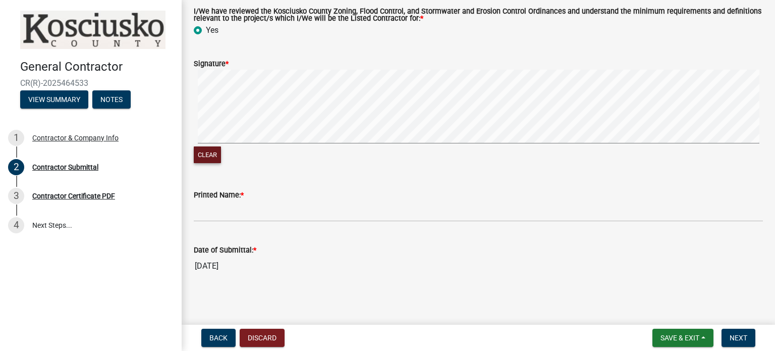
scroll to position [95, 0]
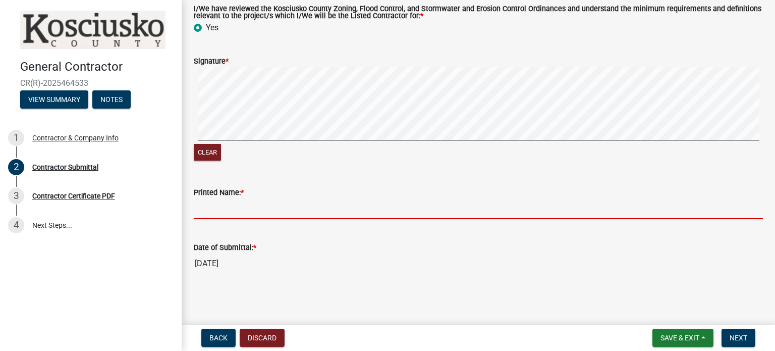
drag, startPoint x: 206, startPoint y: 205, endPoint x: 209, endPoint y: 213, distance: 8.8
click at [209, 213] on input "Printed Name: *" at bounding box center [478, 208] width 569 height 21
click at [205, 203] on input "Printed Name: *" at bounding box center [478, 208] width 569 height 21
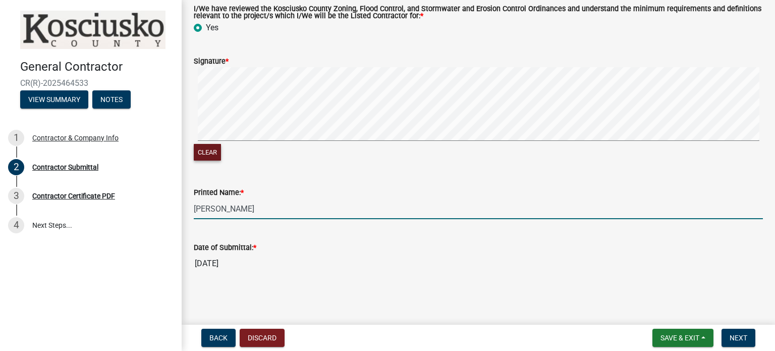
type input "[PERSON_NAME]"
click at [208, 151] on button "Clear" at bounding box center [207, 152] width 27 height 17
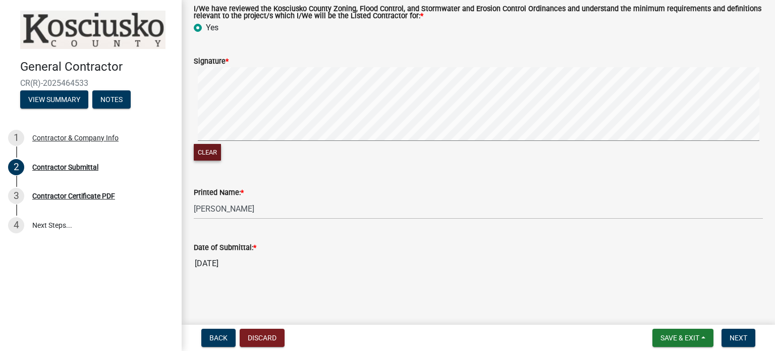
click at [209, 152] on button "Clear" at bounding box center [207, 152] width 27 height 17
click at [215, 150] on button "Clear" at bounding box center [207, 152] width 27 height 17
click at [212, 154] on button "Clear" at bounding box center [207, 152] width 27 height 17
click at [273, 141] on signature-pad at bounding box center [478, 105] width 569 height 77
click at [209, 151] on button "Clear" at bounding box center [207, 152] width 27 height 17
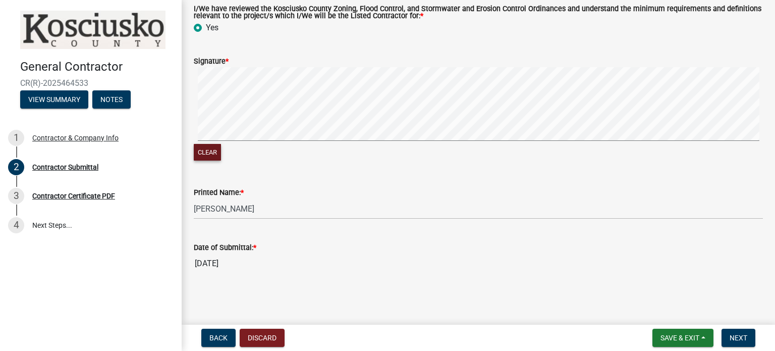
click at [206, 155] on button "Clear" at bounding box center [207, 152] width 27 height 17
click at [208, 152] on button "Clear" at bounding box center [207, 152] width 27 height 17
click at [737, 337] on span "Next" at bounding box center [738, 337] width 18 height 8
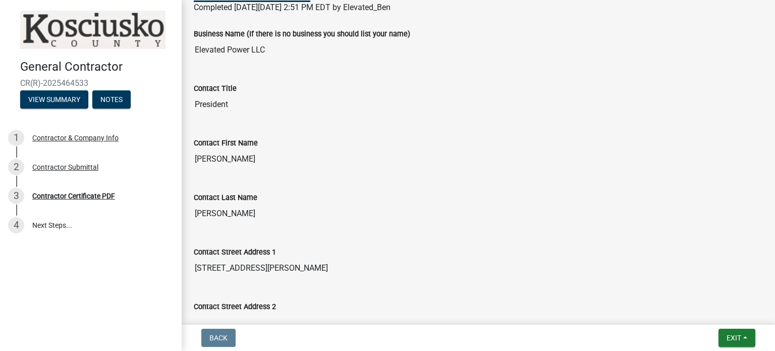
scroll to position [0, 0]
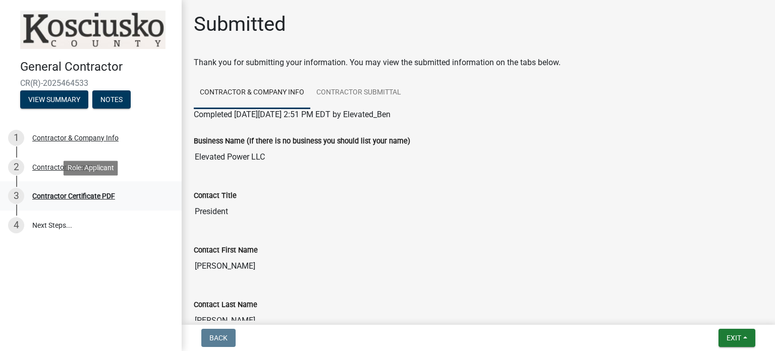
click at [83, 195] on div "Contractor Certificate PDF" at bounding box center [73, 195] width 83 height 7
click at [458, 169] on div "Business Name (If there is no business you should list your name) Elevated Powe…" at bounding box center [478, 148] width 584 height 54
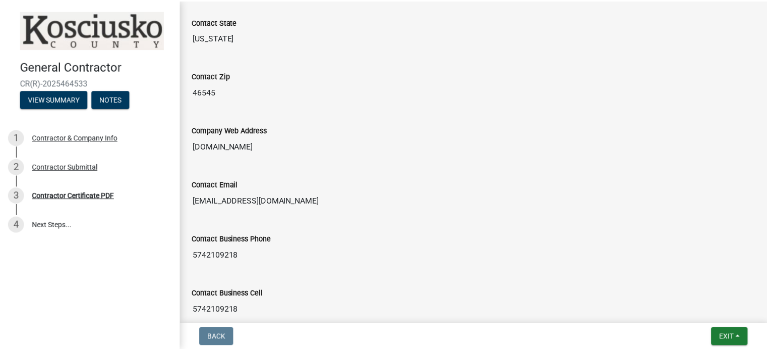
scroll to position [504, 0]
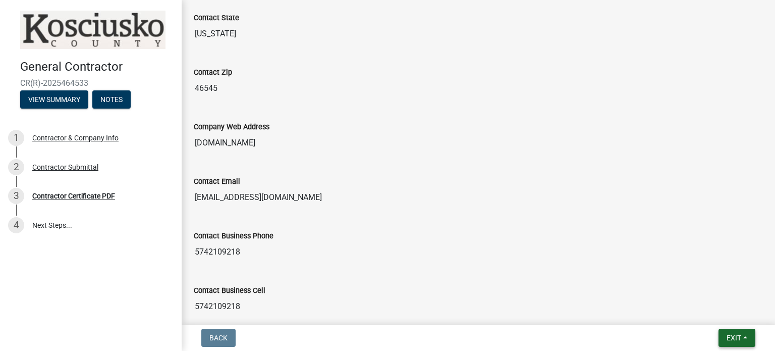
click at [730, 340] on span "Exit" at bounding box center [733, 337] width 15 height 8
click at [710, 314] on button "Save & Exit" at bounding box center [715, 311] width 81 height 24
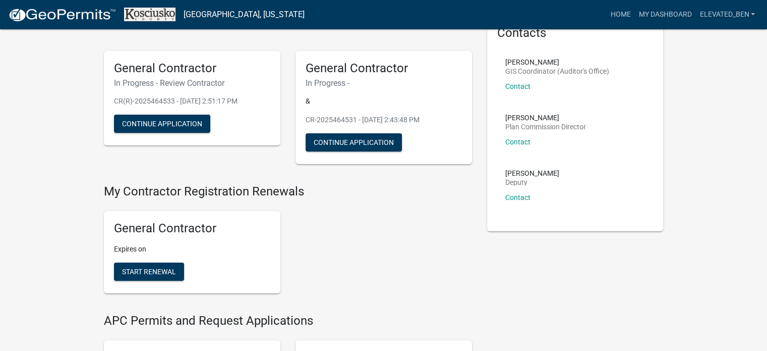
scroll to position [50, 0]
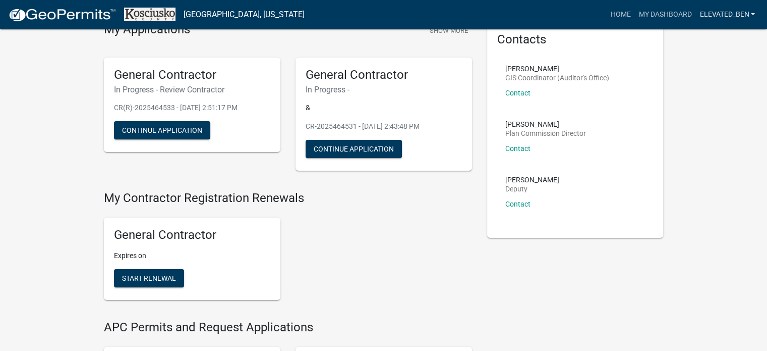
click at [714, 11] on link "Elevated_Ben" at bounding box center [728, 14] width 64 height 19
click at [690, 101] on link "Logout" at bounding box center [716, 98] width 86 height 24
